Goal: Task Accomplishment & Management: Manage account settings

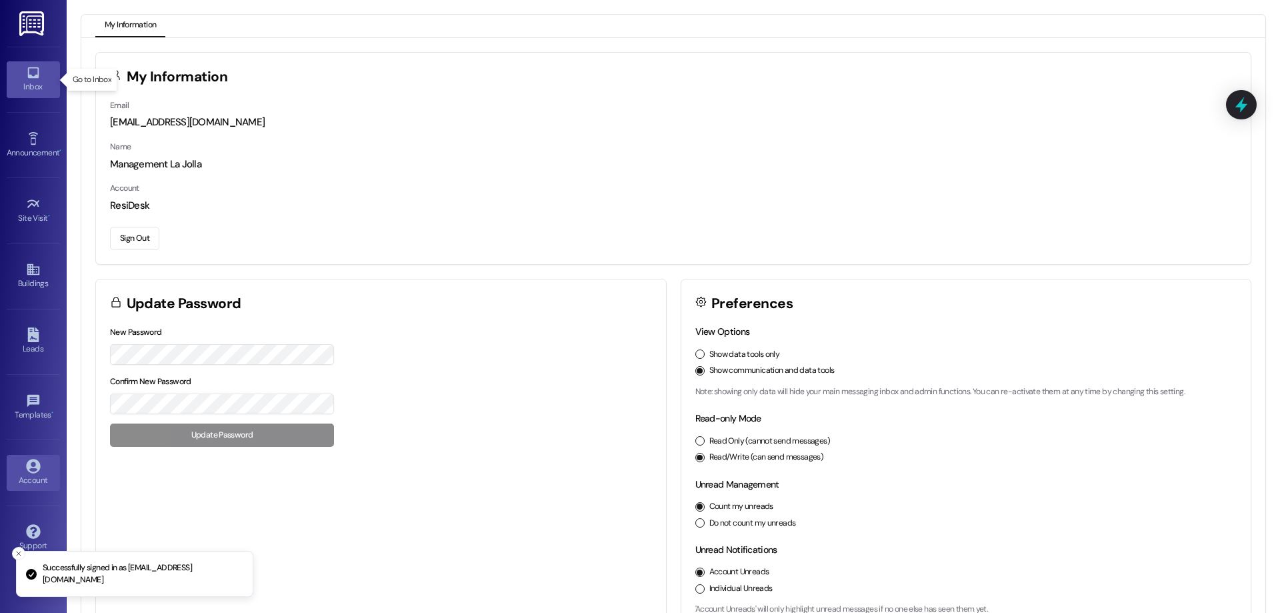
click at [19, 93] on div "Inbox" at bounding box center [33, 86] width 67 height 13
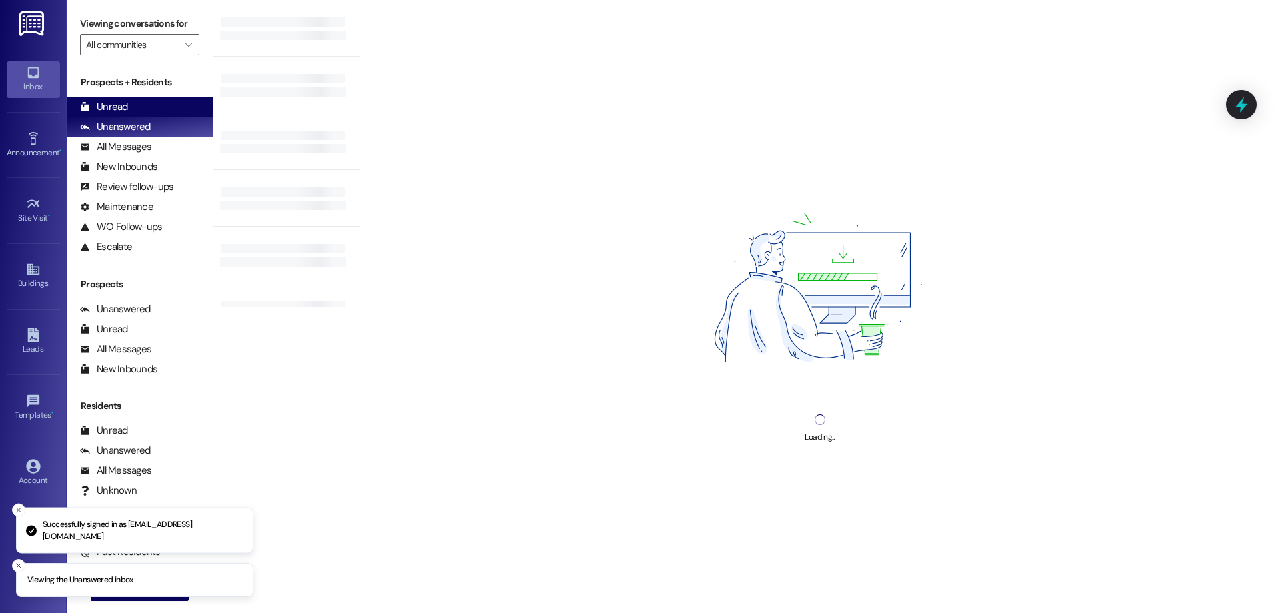
click at [133, 106] on div "Unread (0)" at bounding box center [140, 107] width 146 height 20
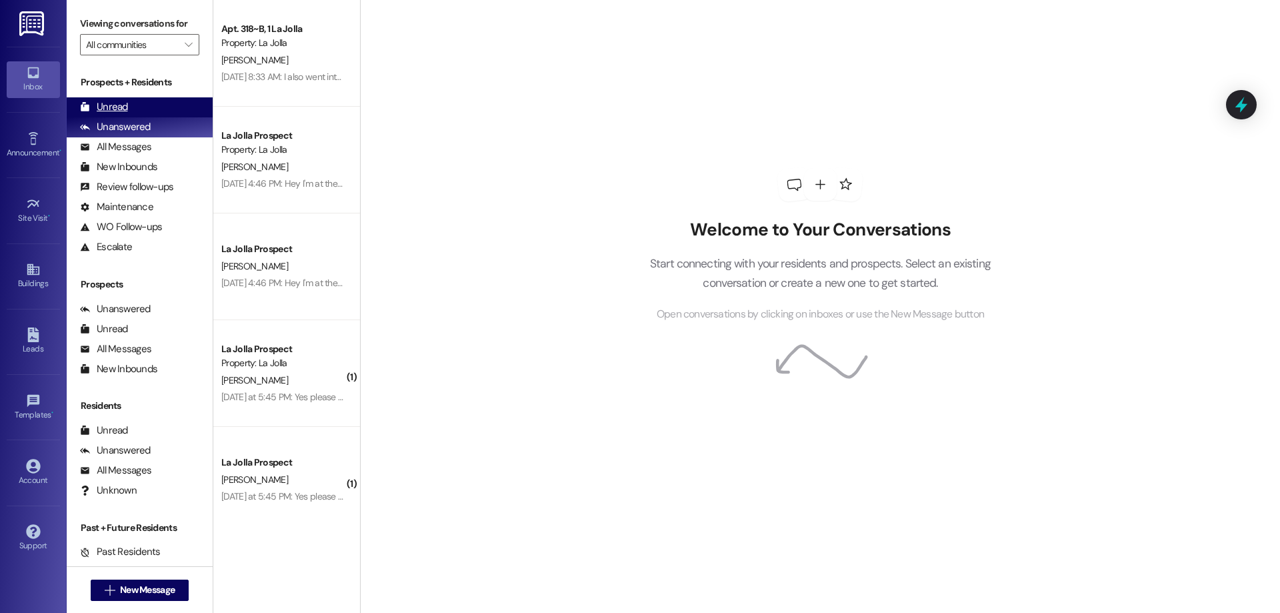
click at [155, 98] on div "Unread (0)" at bounding box center [140, 107] width 146 height 20
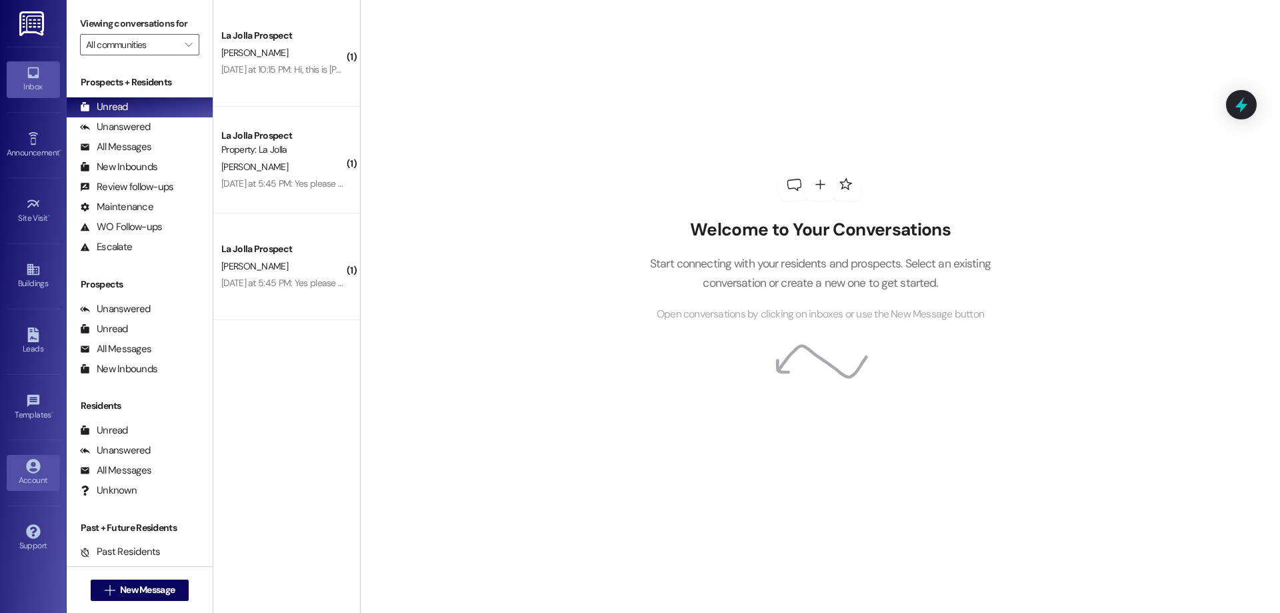
click at [39, 481] on div "Account" at bounding box center [33, 479] width 67 height 13
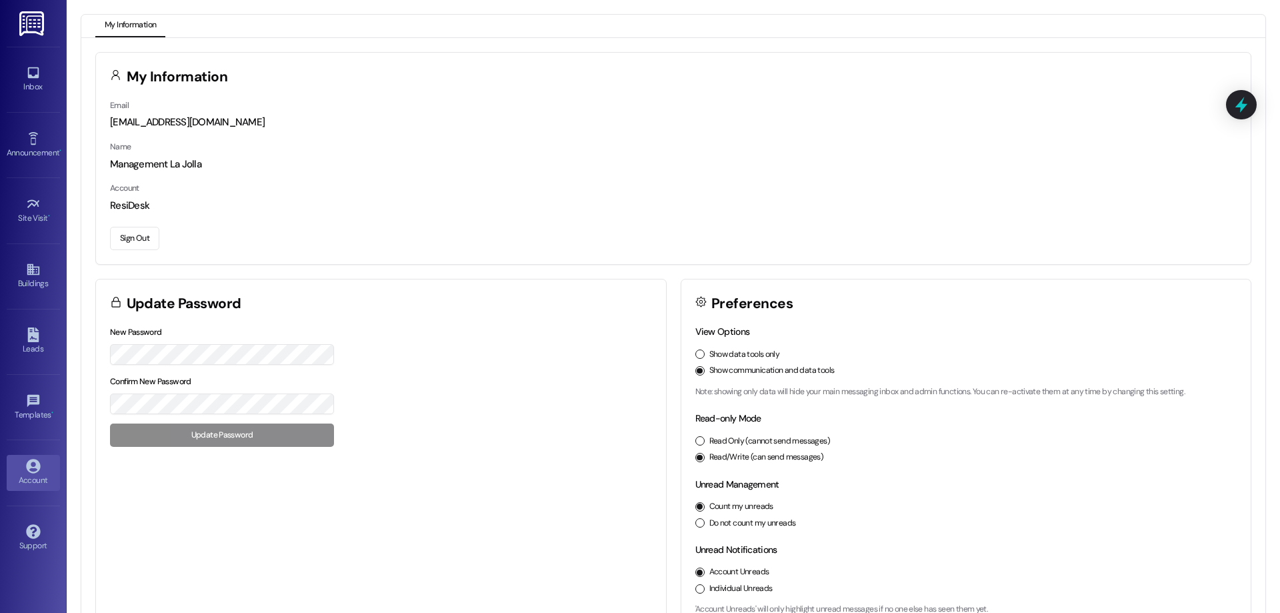
click at [131, 239] on button "Sign Out" at bounding box center [134, 238] width 49 height 23
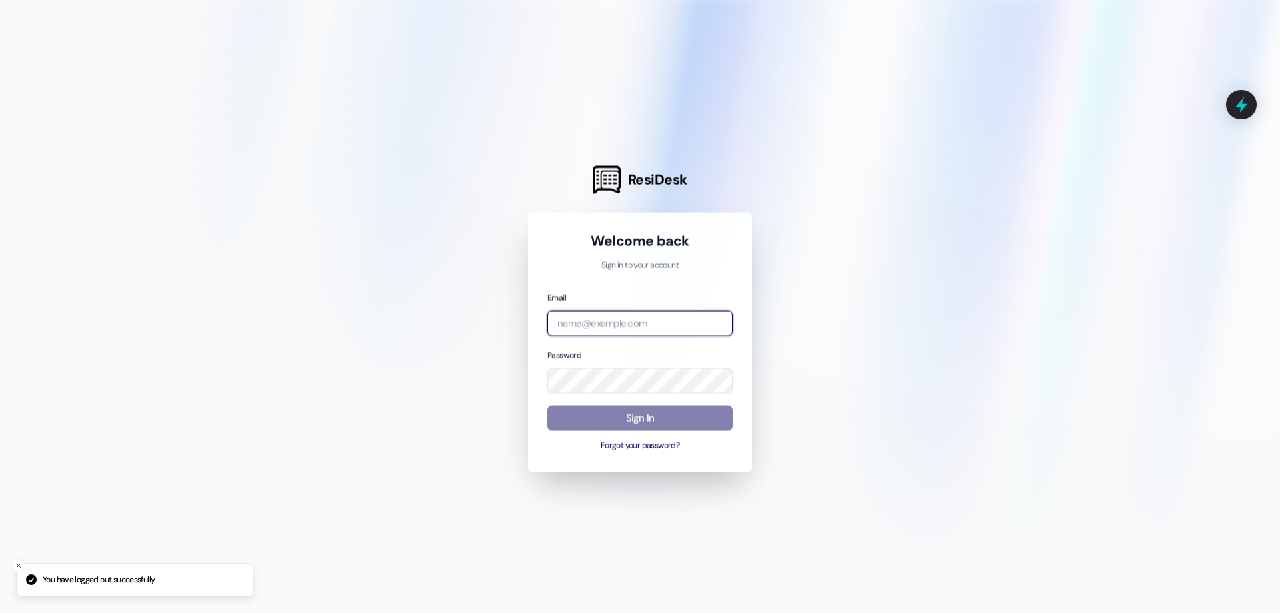
type input "[EMAIL_ADDRESS][DOMAIN_NAME]"
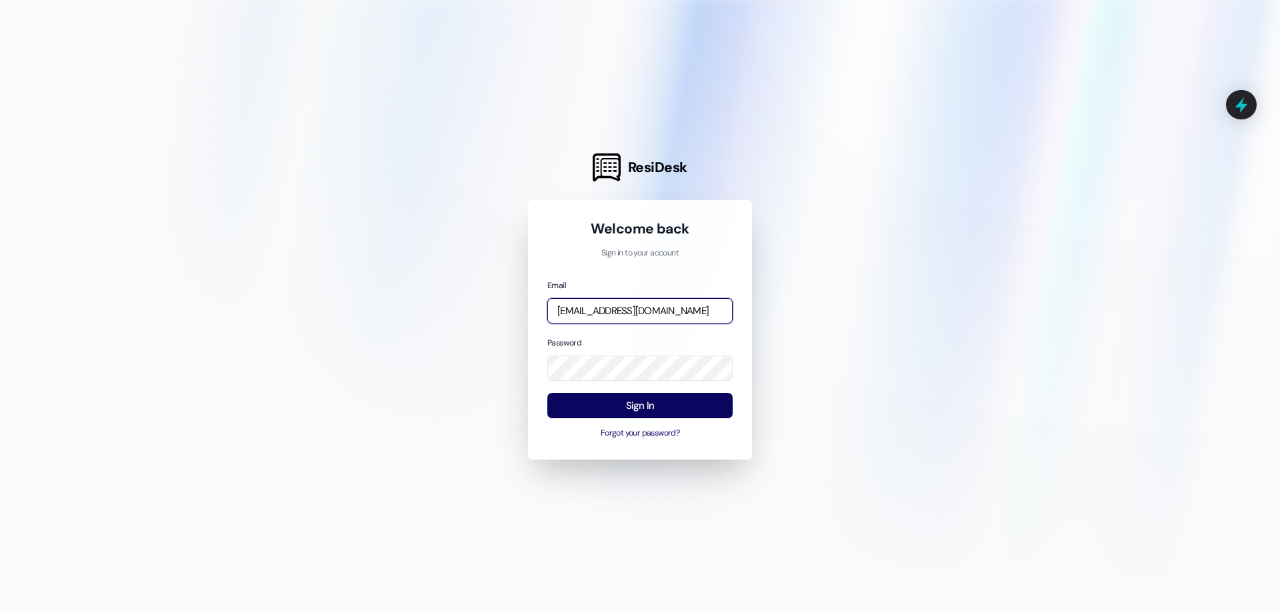
click at [583, 309] on input "[EMAIL_ADDRESS][DOMAIN_NAME]" at bounding box center [639, 311] width 185 height 26
click at [679, 319] on input "[EMAIL_ADDRESS][DOMAIN_NAME]" at bounding box center [639, 311] width 185 height 26
